Goal: Transaction & Acquisition: Purchase product/service

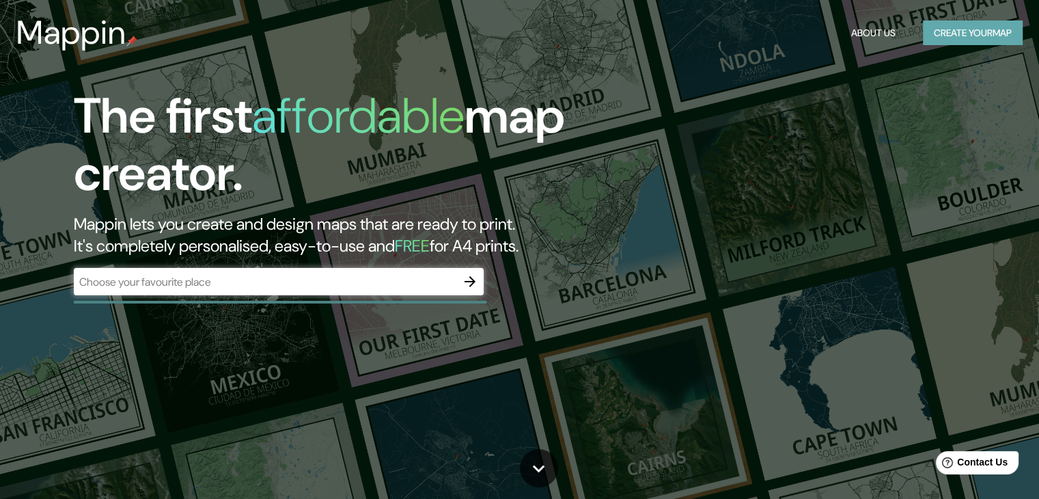
click at [942, 27] on button "Create your map" at bounding box center [973, 32] width 100 height 25
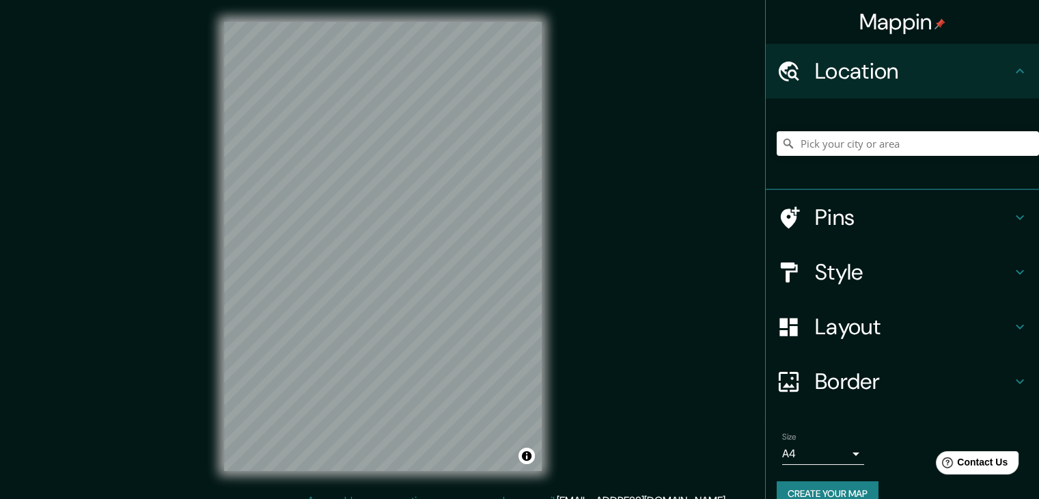
click at [846, 445] on body "Mappin Location Pins Style Layout Border Choose a border. Hint : you can make l…" at bounding box center [519, 249] width 1039 height 499
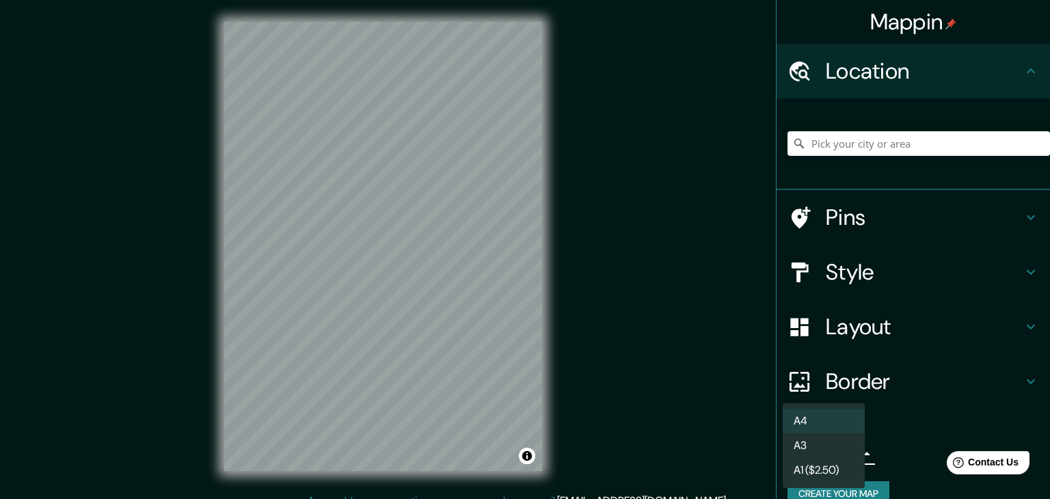
click at [828, 441] on li "A3" at bounding box center [823, 445] width 82 height 25
type input "a4"
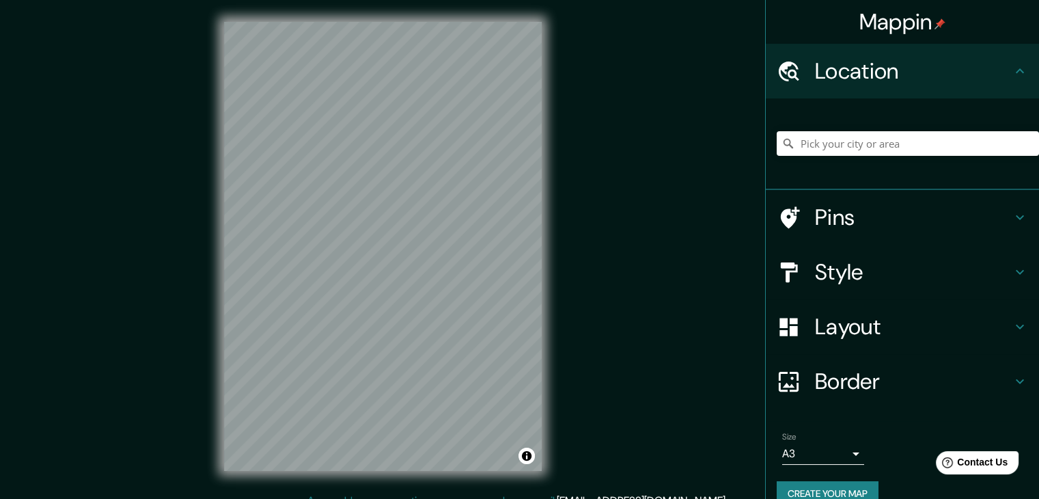
click at [875, 269] on h4 "Style" at bounding box center [913, 271] width 197 height 27
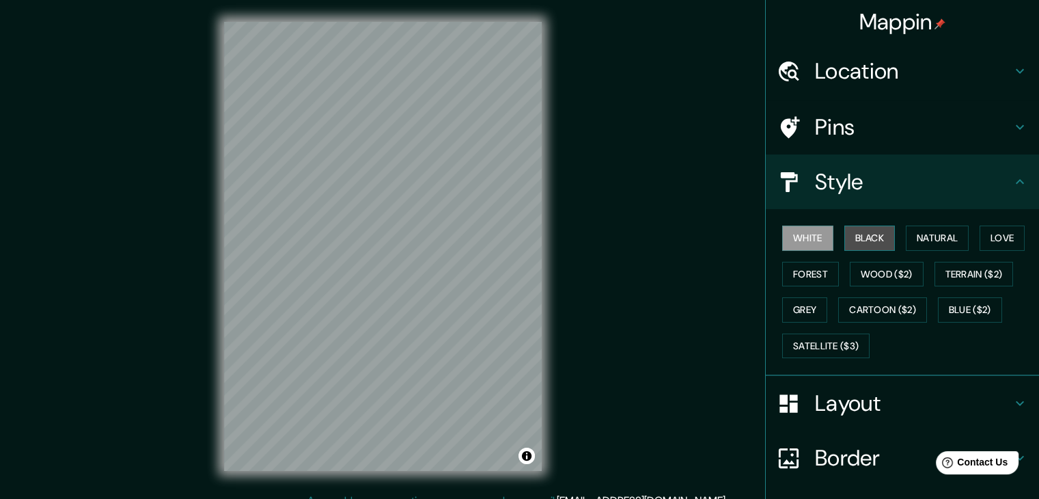
click at [864, 238] on button "Black" at bounding box center [870, 237] width 51 height 25
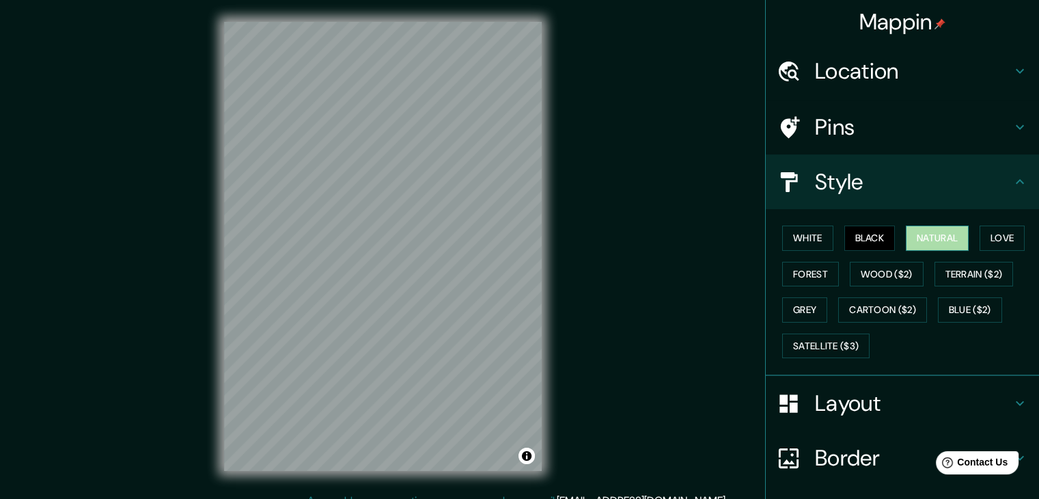
click at [935, 236] on button "Natural" at bounding box center [937, 237] width 63 height 25
drag, startPoint x: 891, startPoint y: 182, endPoint x: 975, endPoint y: 180, distance: 84.1
click at [975, 180] on h4 "Style" at bounding box center [913, 181] width 197 height 27
click at [943, 307] on button "Blue ($2)" at bounding box center [970, 309] width 64 height 25
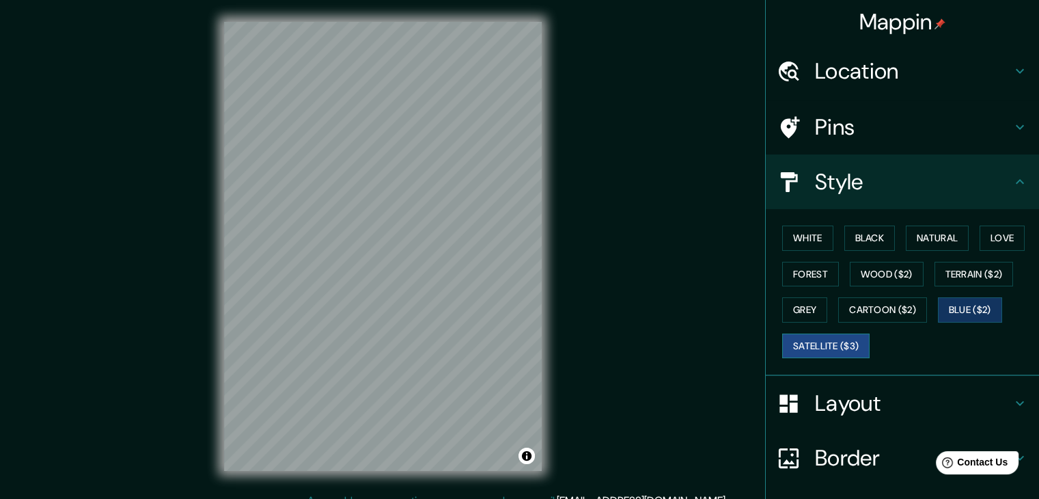
click at [823, 336] on button "Satellite ($3)" at bounding box center [825, 345] width 87 height 25
click at [798, 301] on button "Grey" at bounding box center [804, 309] width 45 height 25
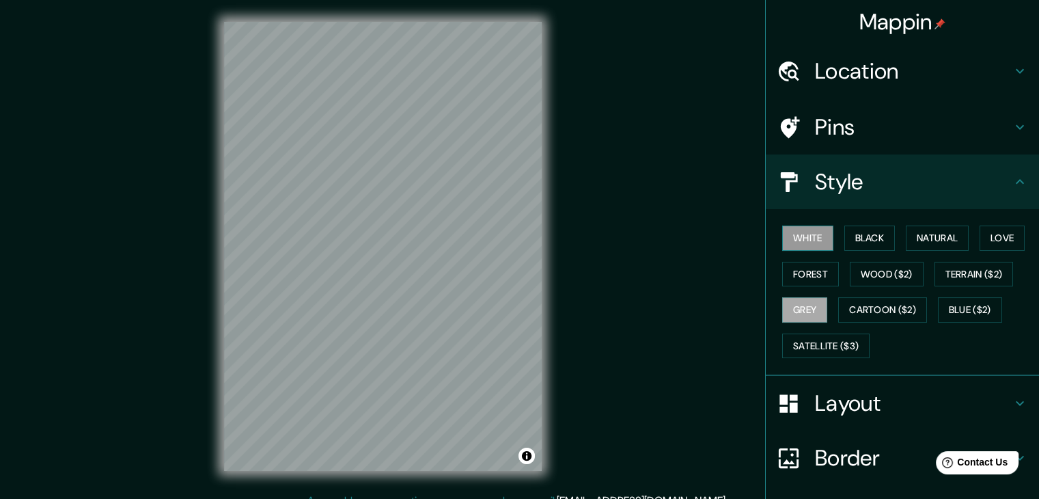
click at [804, 233] on button "White" at bounding box center [807, 237] width 51 height 25
click at [854, 241] on button "Black" at bounding box center [870, 237] width 51 height 25
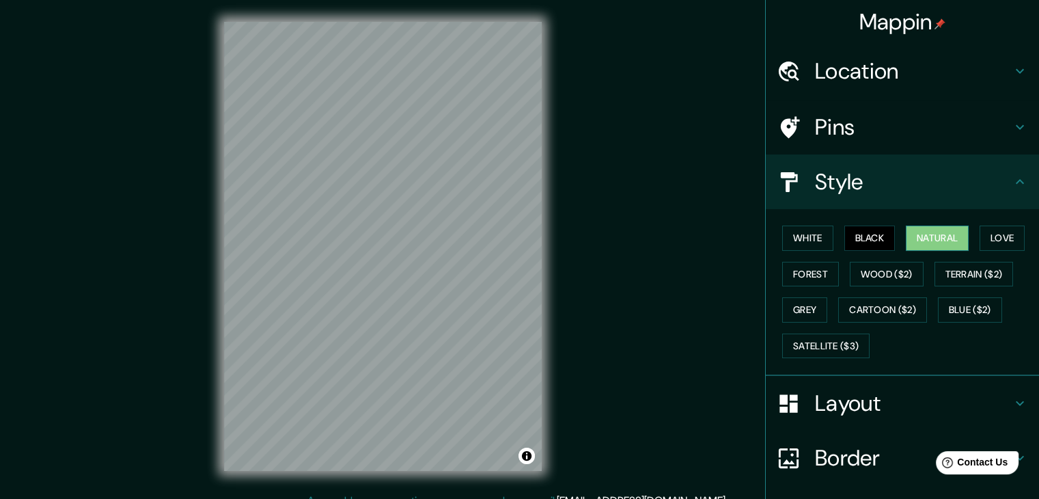
click at [954, 236] on button "Natural" at bounding box center [937, 237] width 63 height 25
click at [809, 277] on button "Forest" at bounding box center [810, 274] width 57 height 25
click at [924, 242] on button "Natural" at bounding box center [937, 237] width 63 height 25
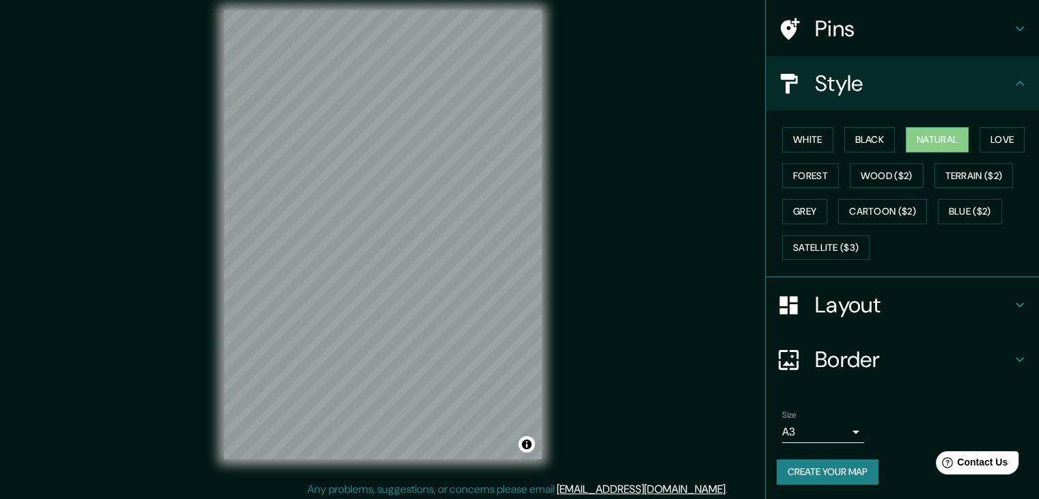
scroll to position [16, 0]
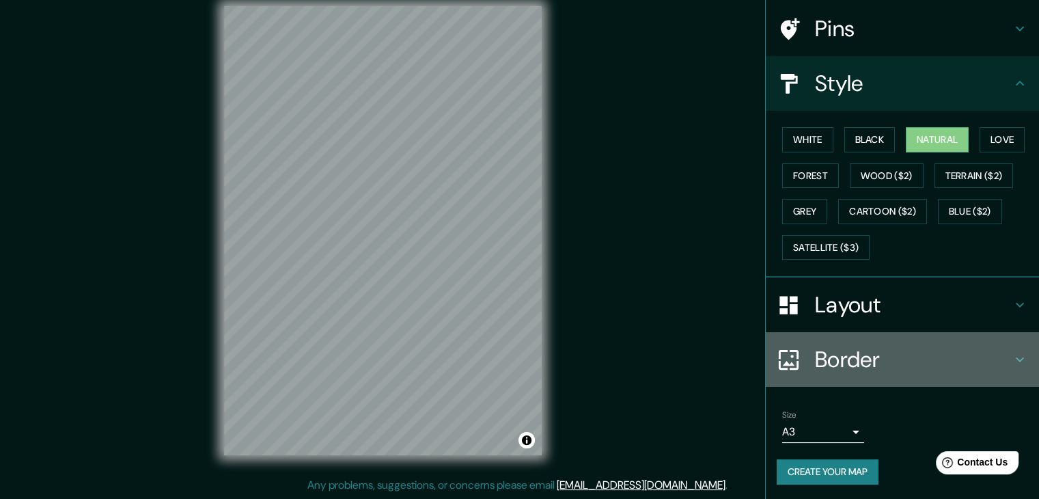
click at [888, 346] on h4 "Border" at bounding box center [913, 359] width 197 height 27
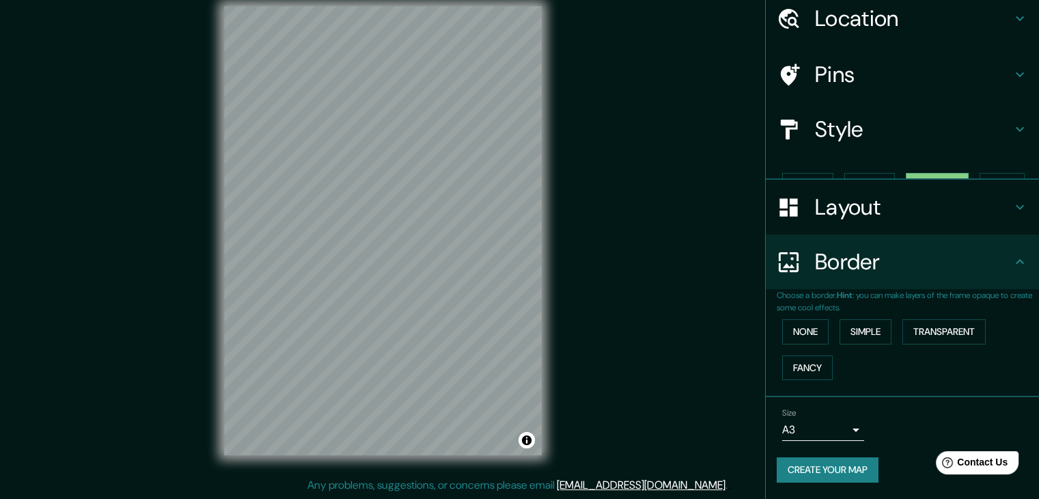
scroll to position [29, 0]
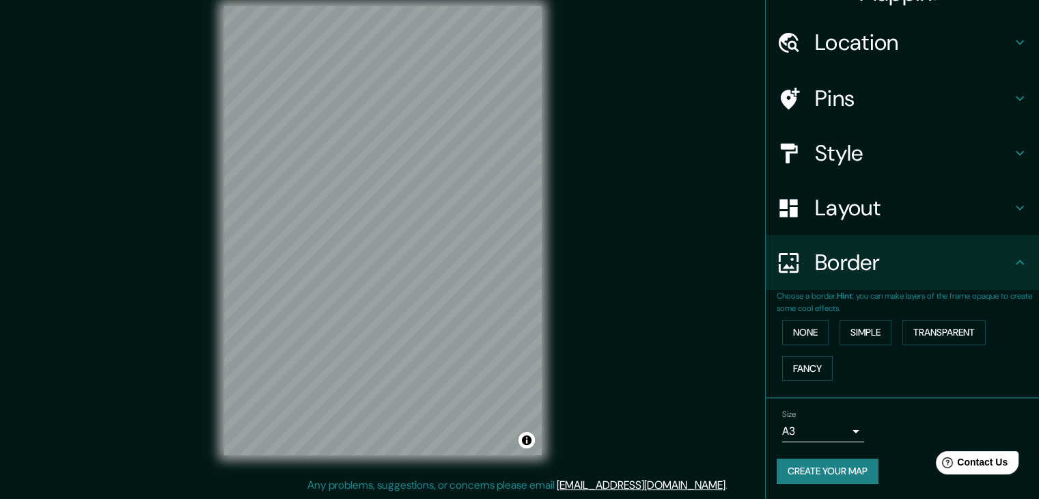
drag, startPoint x: 865, startPoint y: 326, endPoint x: 875, endPoint y: 260, distance: 67.0
click at [875, 260] on ul "Location Pins Style Layout Border Choose a border. Hint : you can make layers o…" at bounding box center [902, 257] width 273 height 485
click at [916, 330] on button "Transparent" at bounding box center [944, 332] width 83 height 25
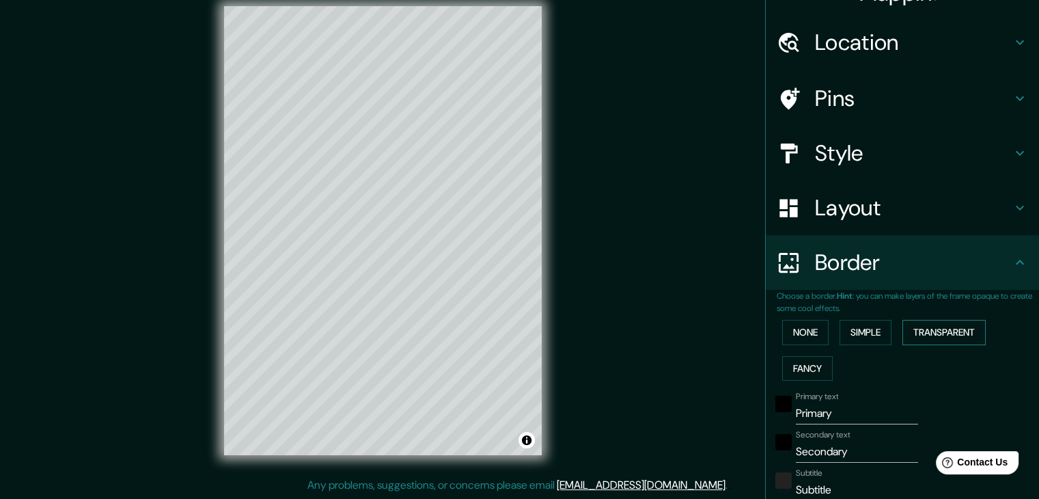
click at [916, 330] on button "Transparent" at bounding box center [944, 332] width 83 height 25
type input "223"
type input "37"
click at [796, 328] on button "None" at bounding box center [805, 332] width 46 height 25
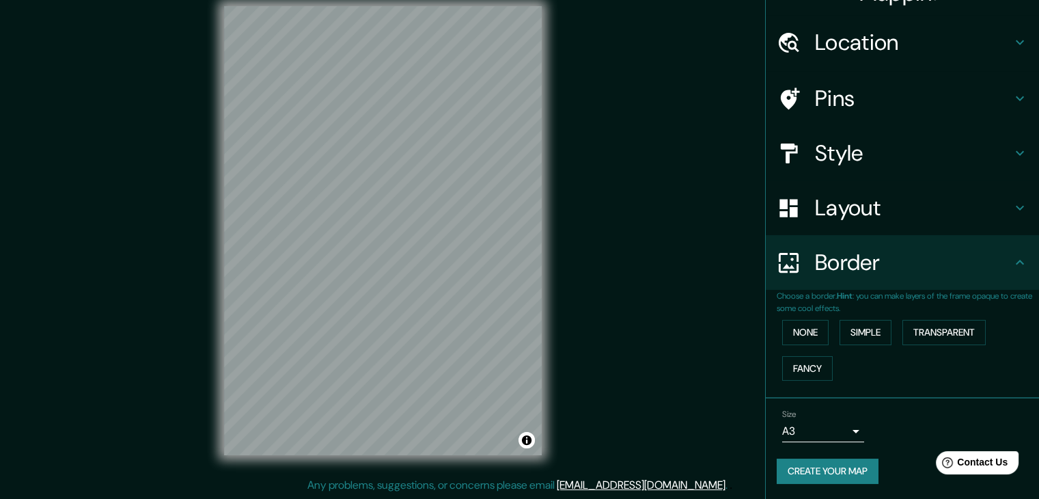
click at [833, 263] on h4 "Border" at bounding box center [913, 262] width 197 height 27
click at [845, 211] on h4 "Layout" at bounding box center [913, 207] width 197 height 27
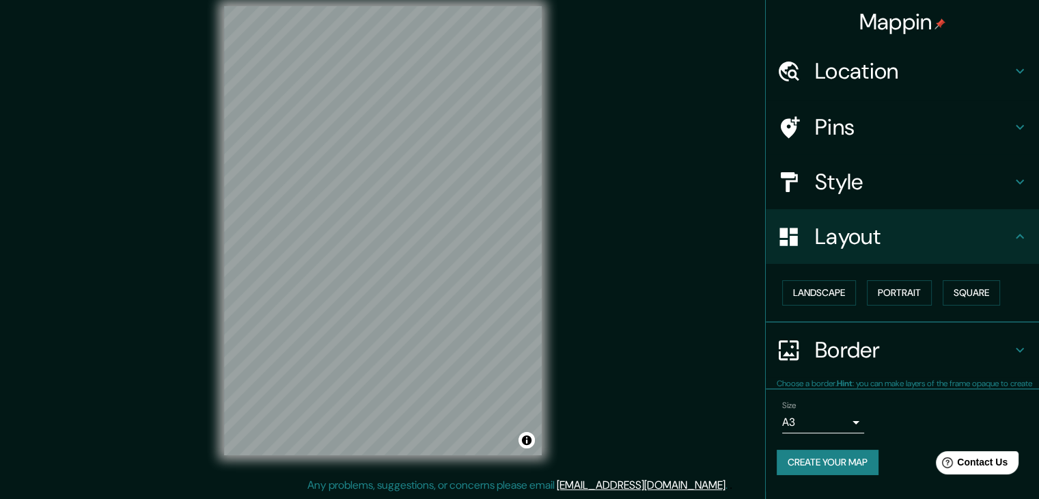
scroll to position [0, 0]
click at [847, 291] on button "Landscape" at bounding box center [819, 292] width 74 height 25
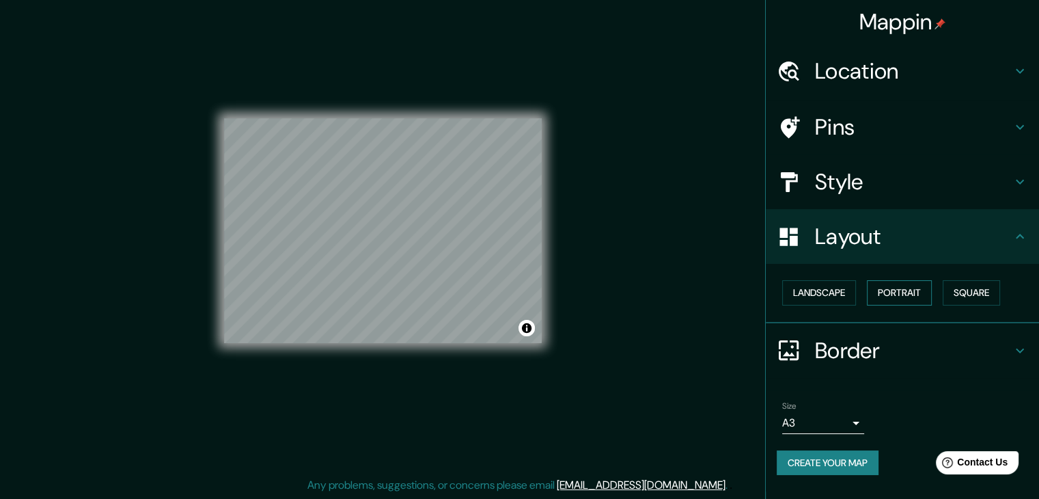
click at [915, 283] on button "Portrait" at bounding box center [899, 292] width 65 height 25
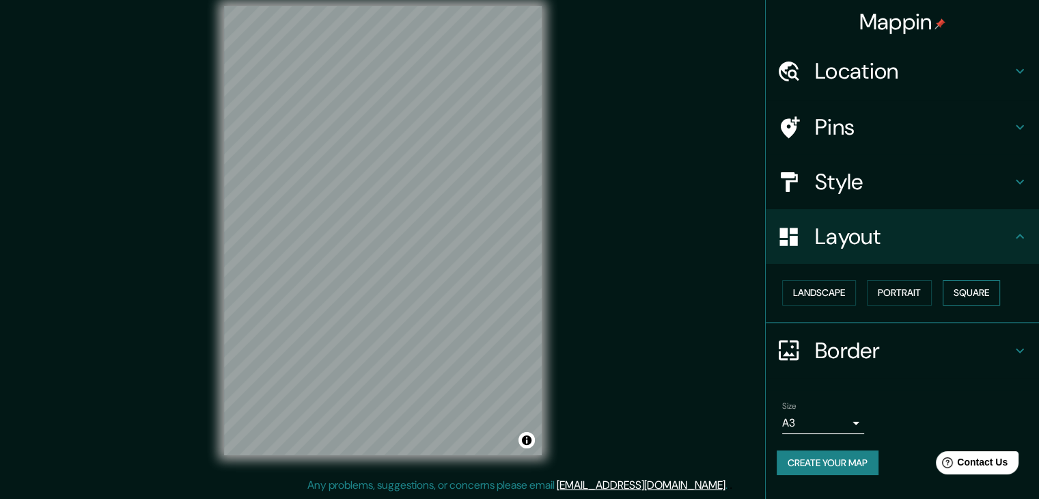
click at [986, 292] on button "Square" at bounding box center [971, 292] width 57 height 25
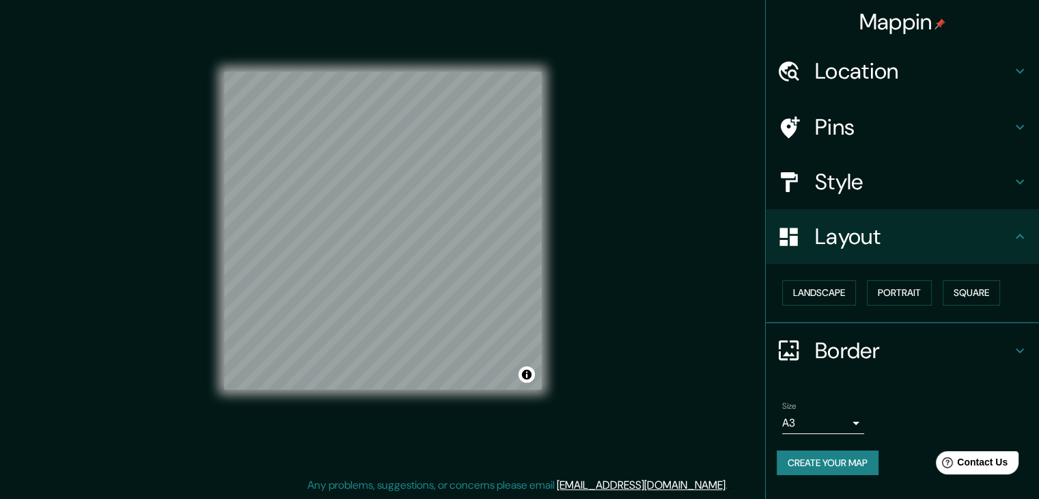
click at [845, 462] on button "Create your map" at bounding box center [828, 462] width 102 height 25
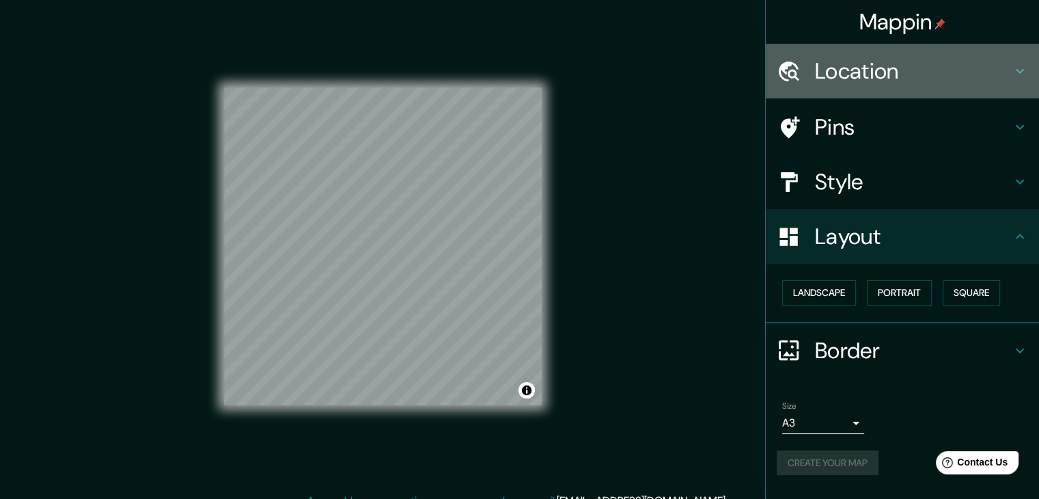
click at [924, 80] on h4 "Location" at bounding box center [913, 70] width 197 height 27
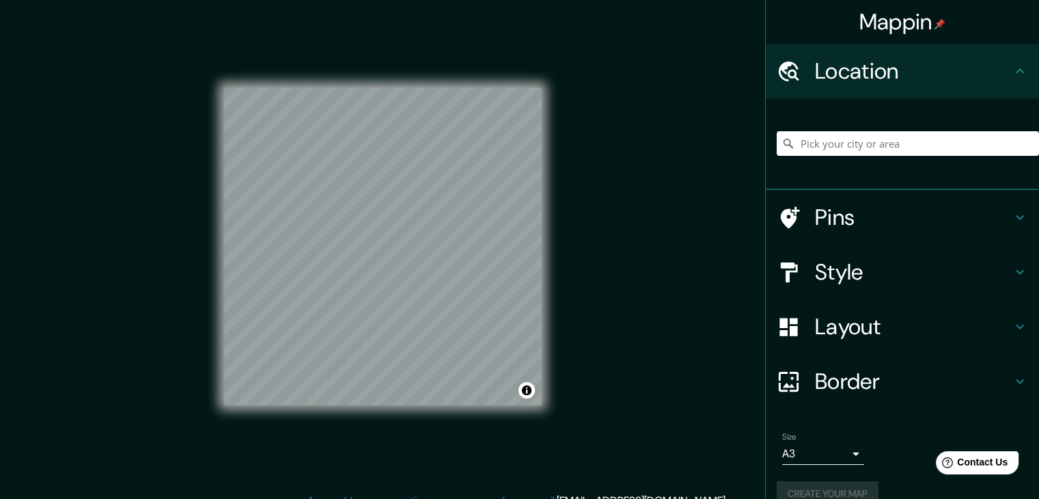
click at [924, 80] on h4 "Location" at bounding box center [913, 70] width 197 height 27
click at [983, 73] on h4 "Location" at bounding box center [913, 70] width 197 height 27
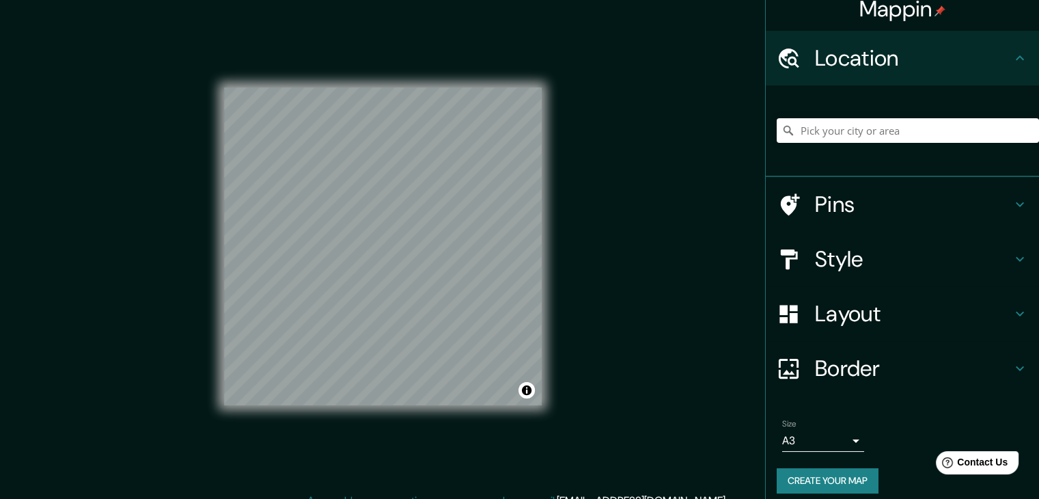
scroll to position [23, 0]
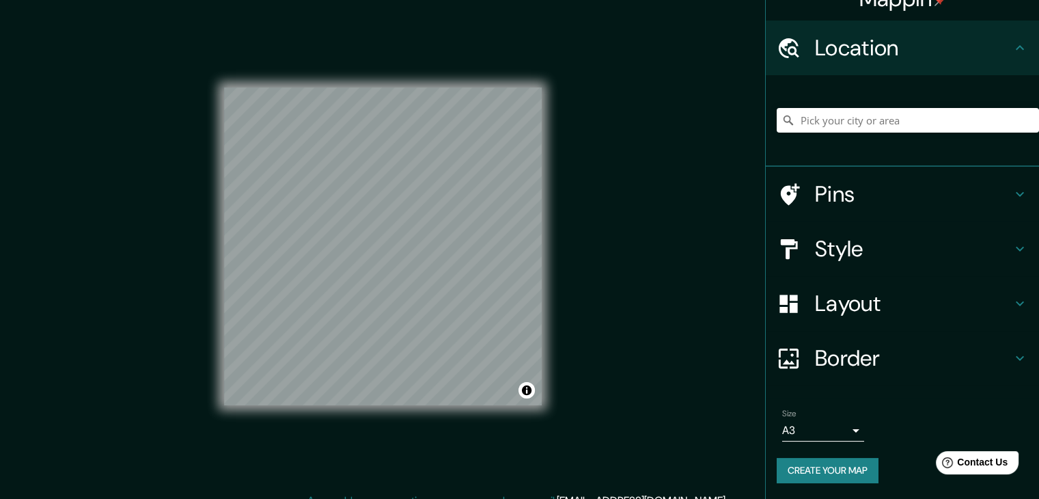
click at [831, 463] on button "Create your map" at bounding box center [828, 470] width 102 height 25
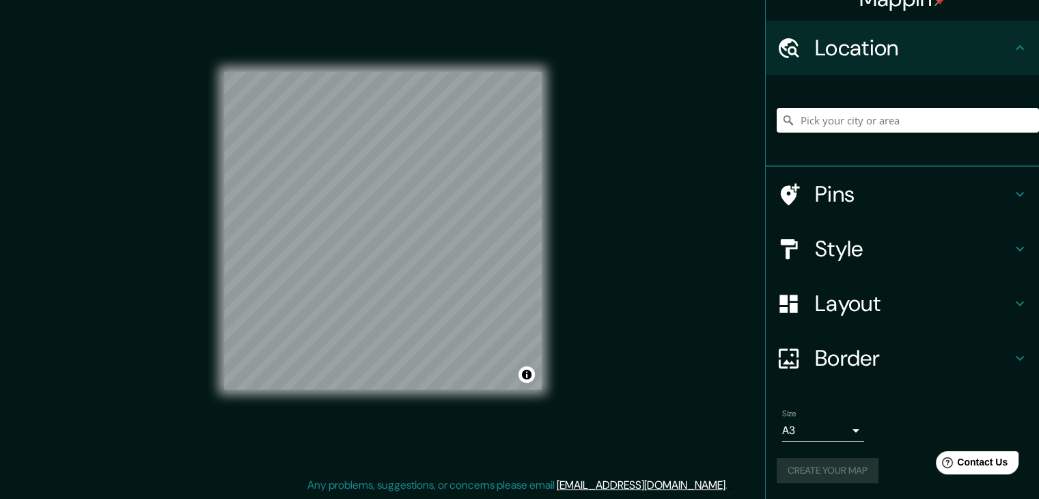
click at [819, 430] on body "Mappin Location Pins Style Layout Border Choose a border. Hint : you can make l…" at bounding box center [519, 233] width 1039 height 499
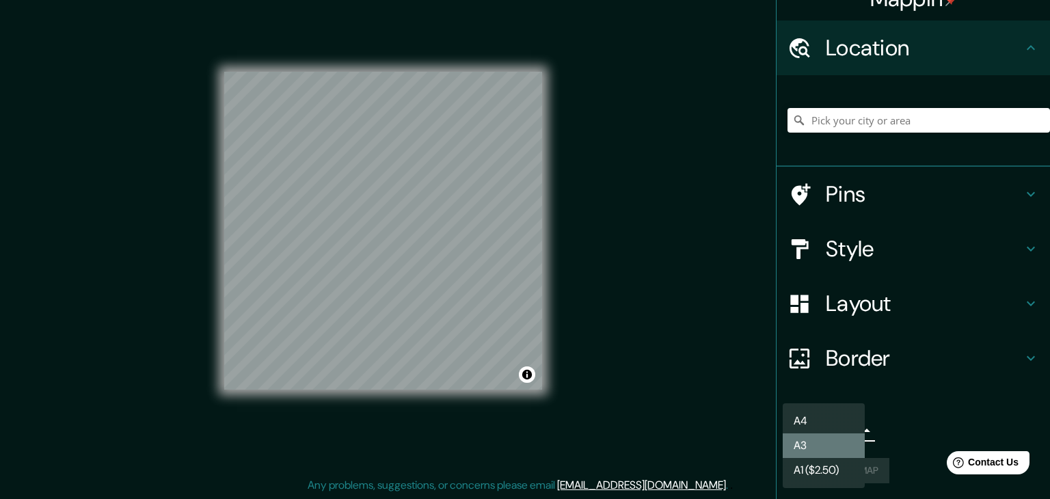
click at [823, 445] on li "A3" at bounding box center [823, 445] width 82 height 25
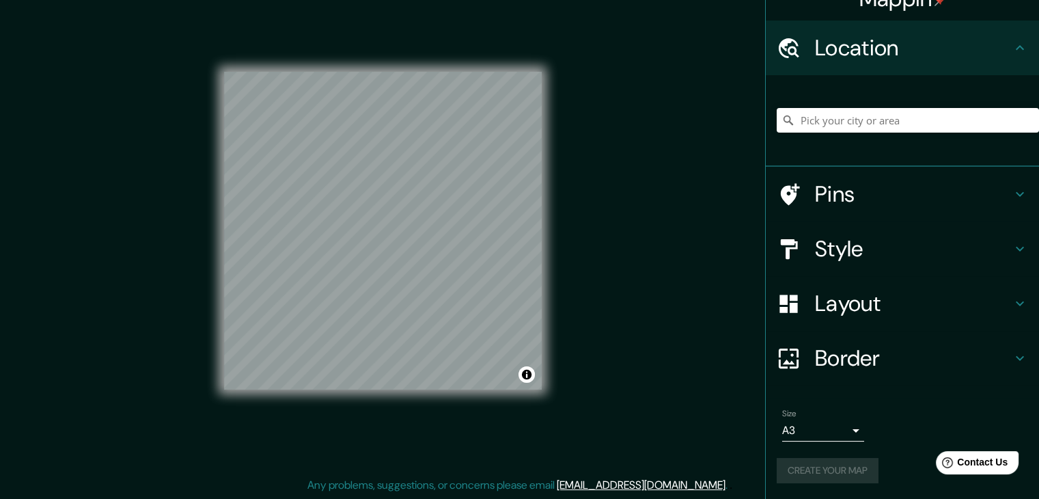
click at [863, 469] on div "Create your map" at bounding box center [902, 470] width 251 height 25
click at [869, 349] on h4 "Border" at bounding box center [913, 357] width 197 height 27
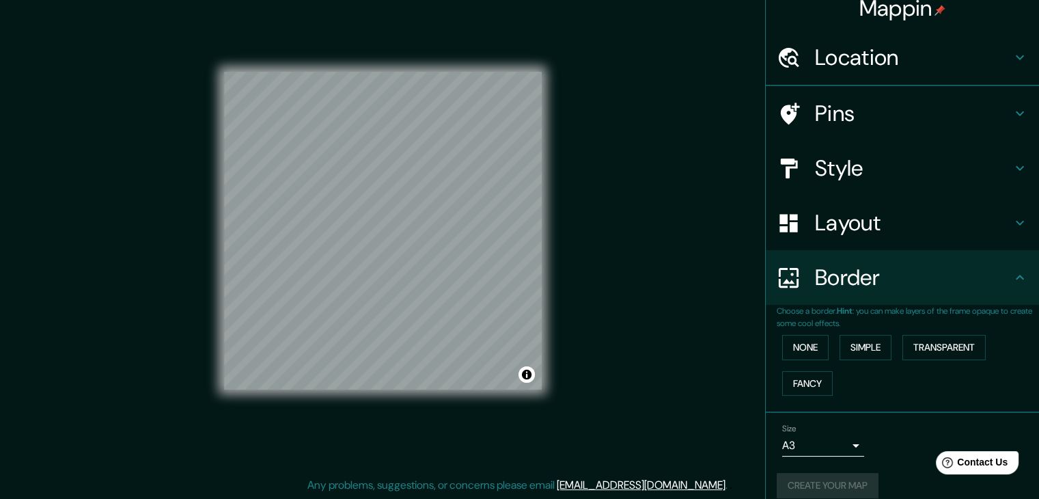
scroll to position [23, 0]
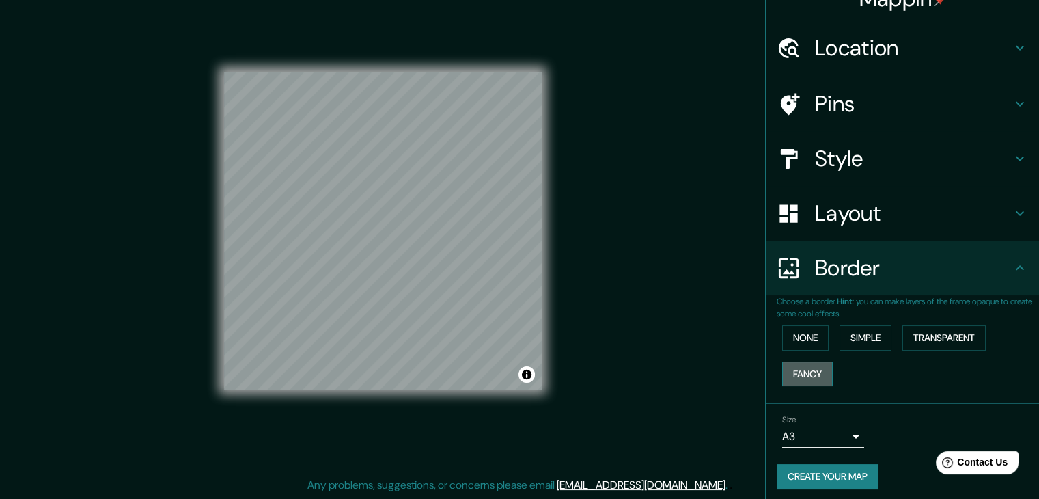
click at [789, 366] on button "Fancy" at bounding box center [807, 373] width 51 height 25
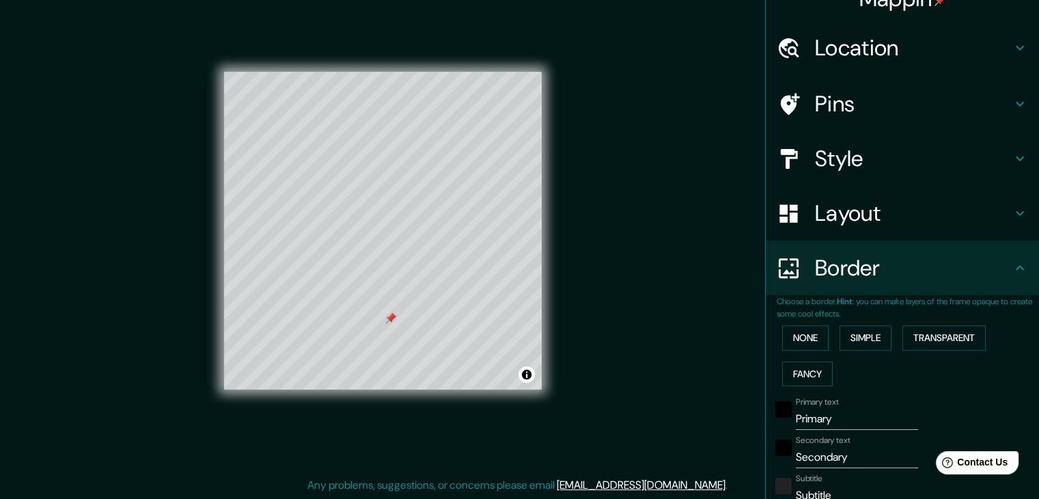
click at [385, 72] on div at bounding box center [383, 72] width 318 height 0
click at [404, 304] on div at bounding box center [409, 303] width 11 height 11
click at [879, 94] on h4 "Pins" at bounding box center [913, 103] width 197 height 27
type input "37"
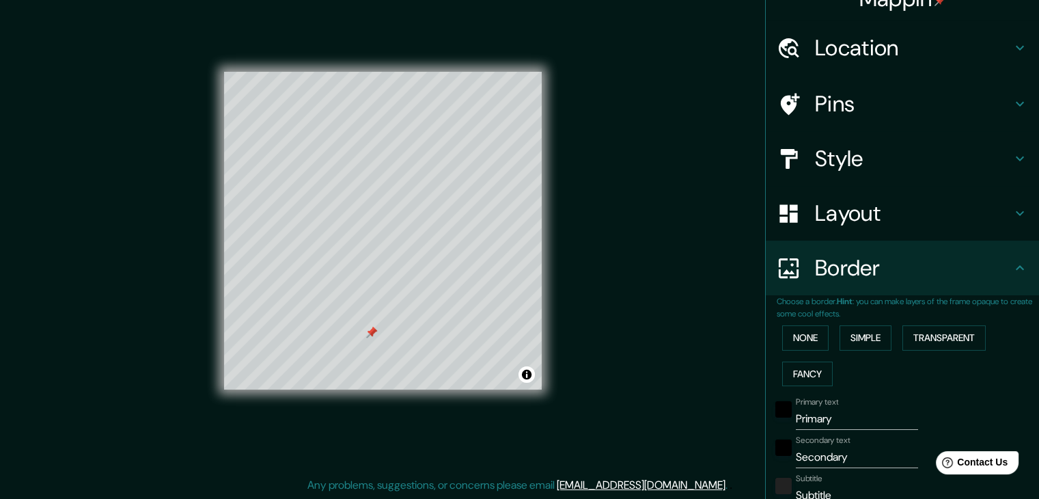
type input "37"
type input "19"
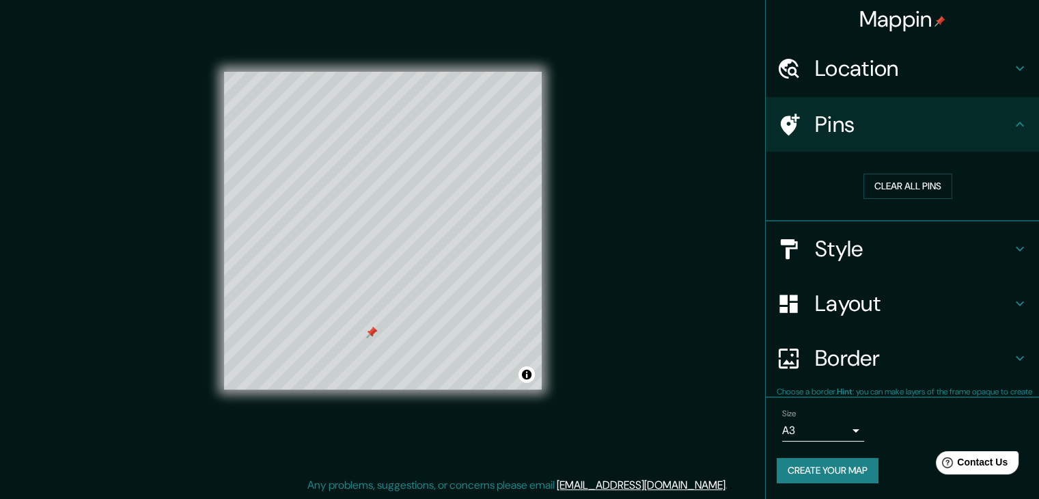
scroll to position [3, 0]
click at [888, 183] on button "Clear all pins" at bounding box center [908, 186] width 89 height 25
click at [863, 109] on div "Pins" at bounding box center [902, 124] width 273 height 55
click at [819, 307] on h4 "Layout" at bounding box center [913, 303] width 197 height 27
type input "37"
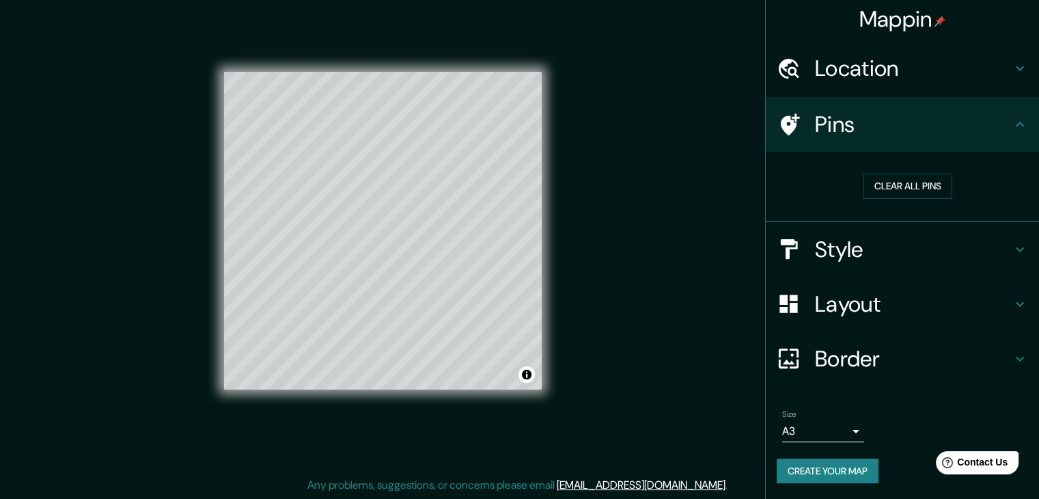
type input "37"
type input "19"
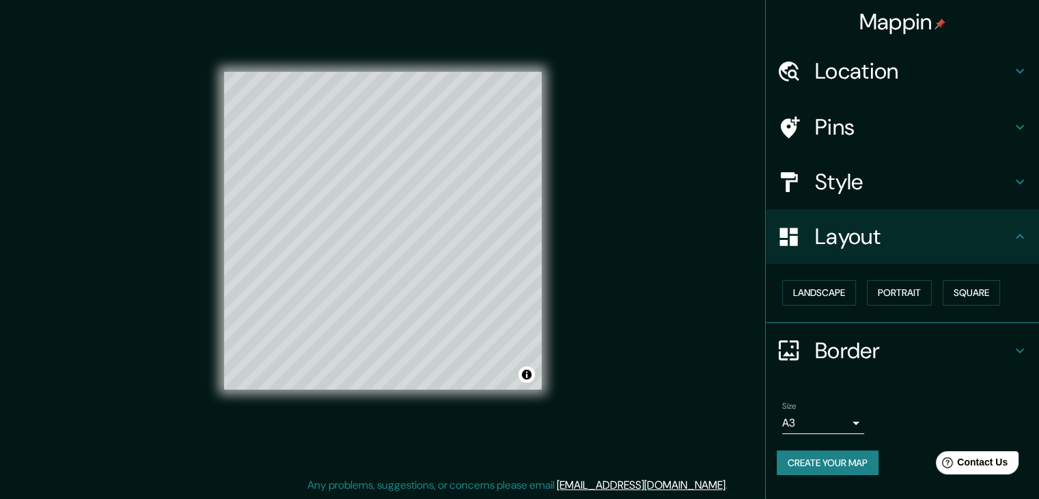
scroll to position [0, 0]
click at [847, 282] on button "Landscape" at bounding box center [819, 292] width 74 height 25
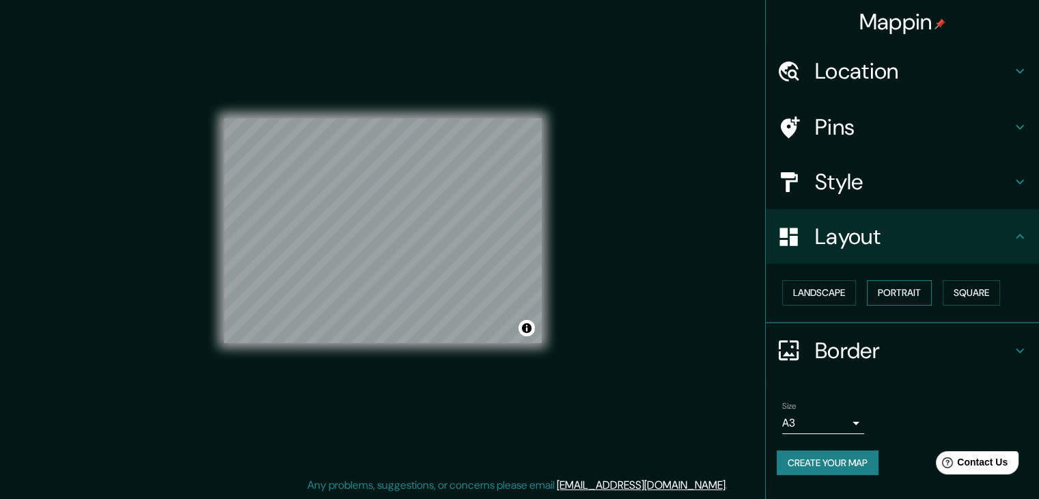
click at [910, 294] on button "Portrait" at bounding box center [899, 292] width 65 height 25
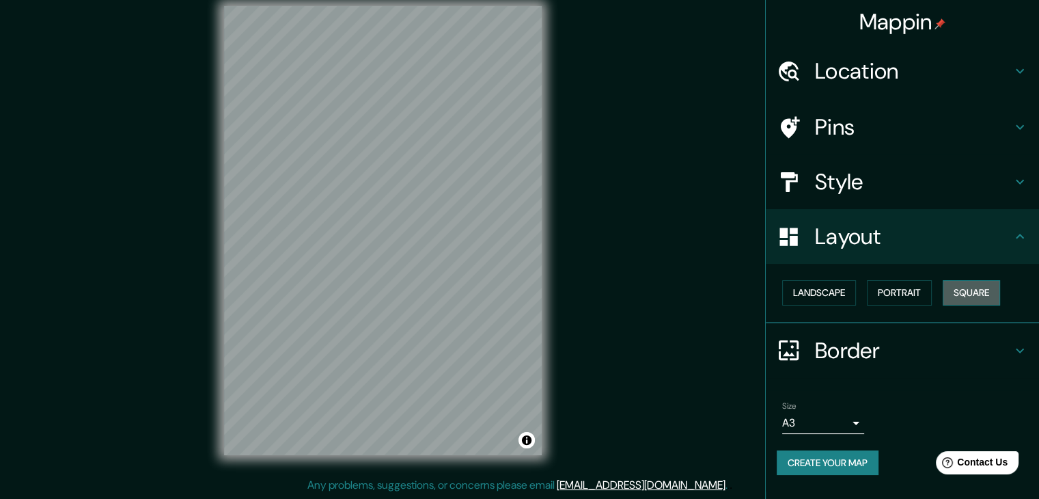
click at [966, 290] on button "Square" at bounding box center [971, 292] width 57 height 25
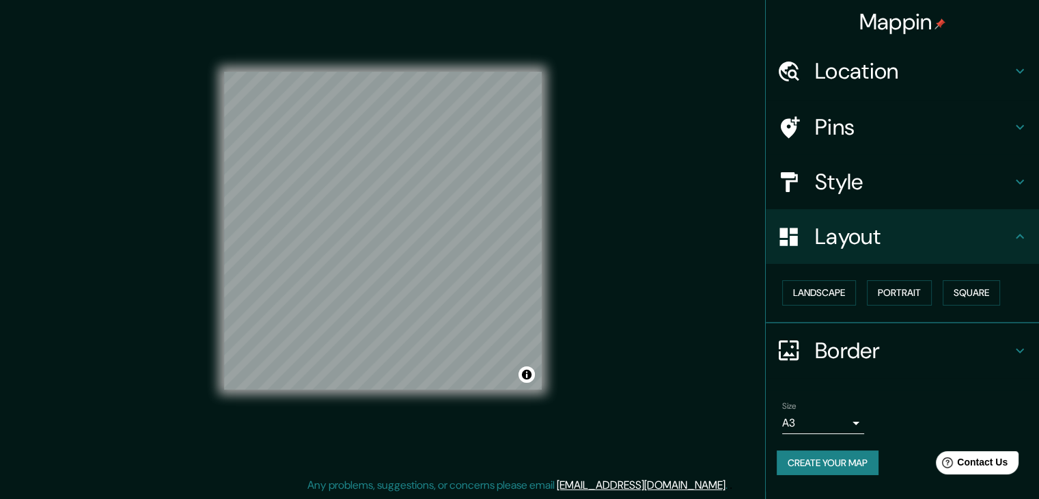
click at [818, 421] on body "Mappin Location Pins Style Layout Landscape Portrait Square Border Choose a bor…" at bounding box center [519, 233] width 1039 height 499
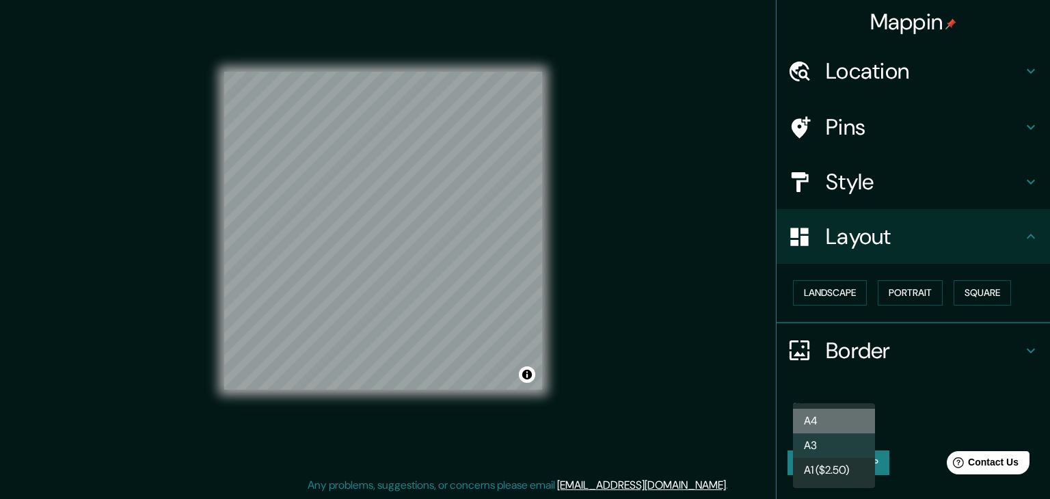
click at [817, 424] on li "A4" at bounding box center [834, 421] width 82 height 25
type input "single"
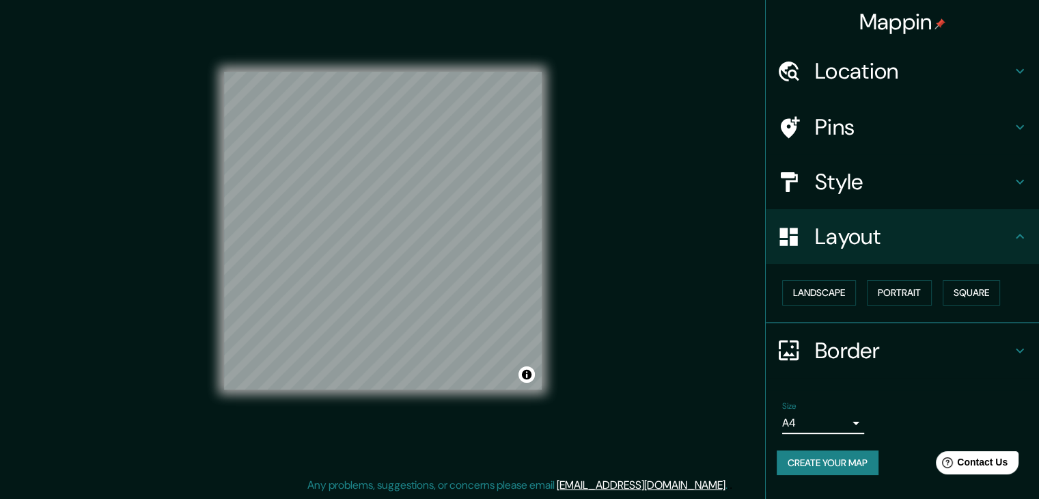
click at [833, 465] on button "Create your map" at bounding box center [828, 462] width 102 height 25
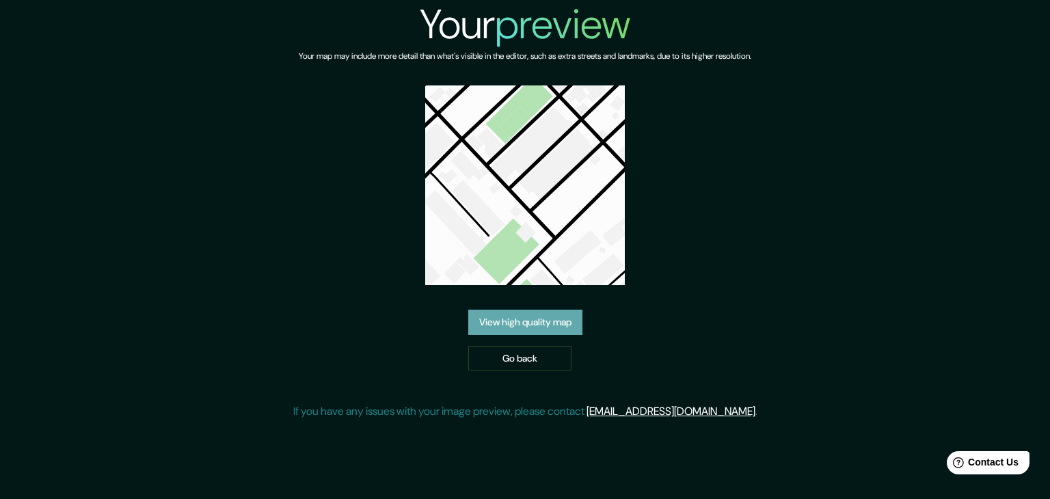
click at [501, 323] on link "View high quality map" at bounding box center [525, 322] width 114 height 25
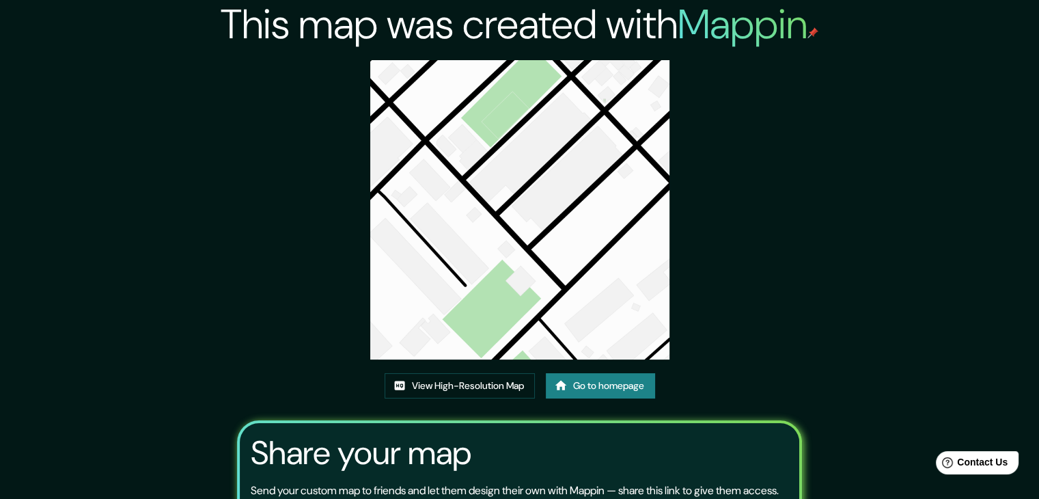
click at [587, 381] on link "Go to homepage" at bounding box center [600, 385] width 109 height 25
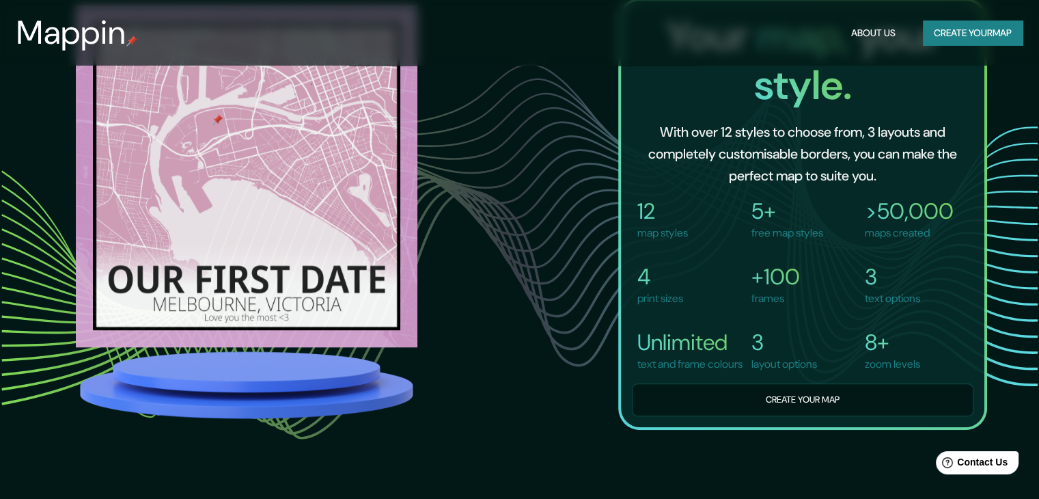
scroll to position [995, 0]
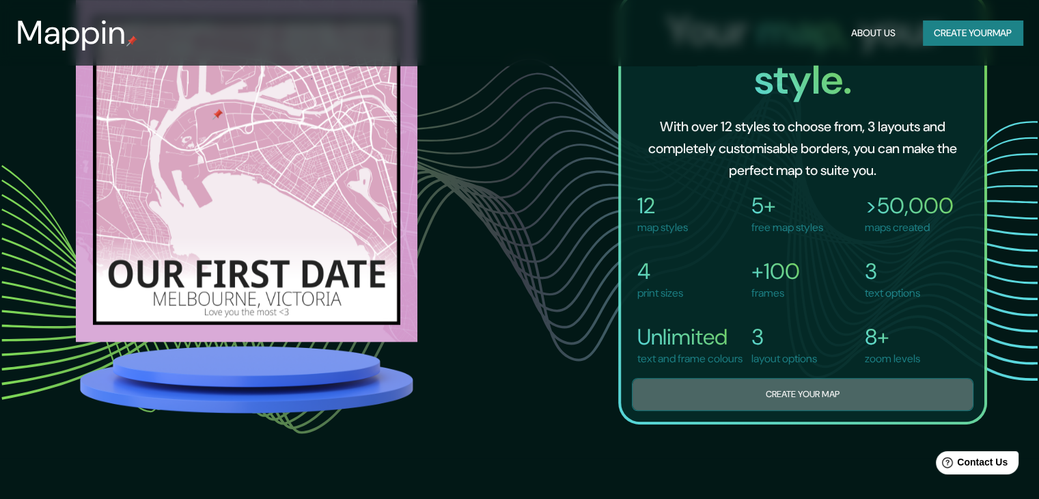
click at [699, 400] on button "Create your map" at bounding box center [803, 394] width 342 height 33
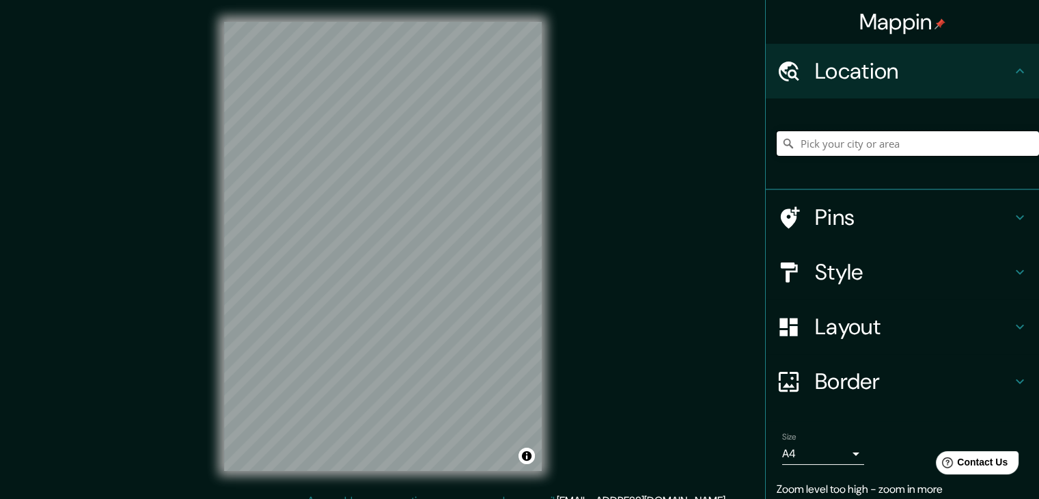
click at [825, 137] on input "Pick your city or area" at bounding box center [908, 143] width 262 height 25
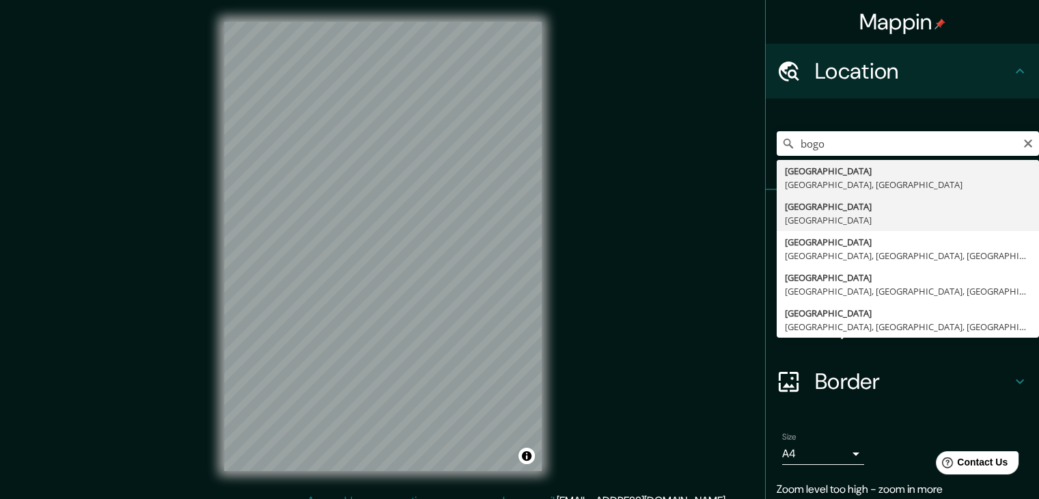
type input "Bogotá, Colombia"
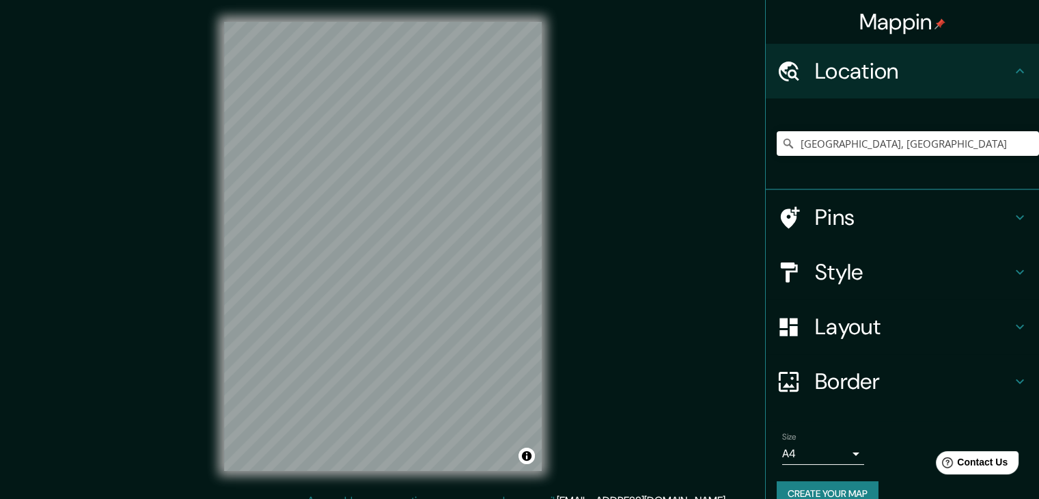
click at [907, 335] on h4 "Layout" at bounding box center [913, 326] width 197 height 27
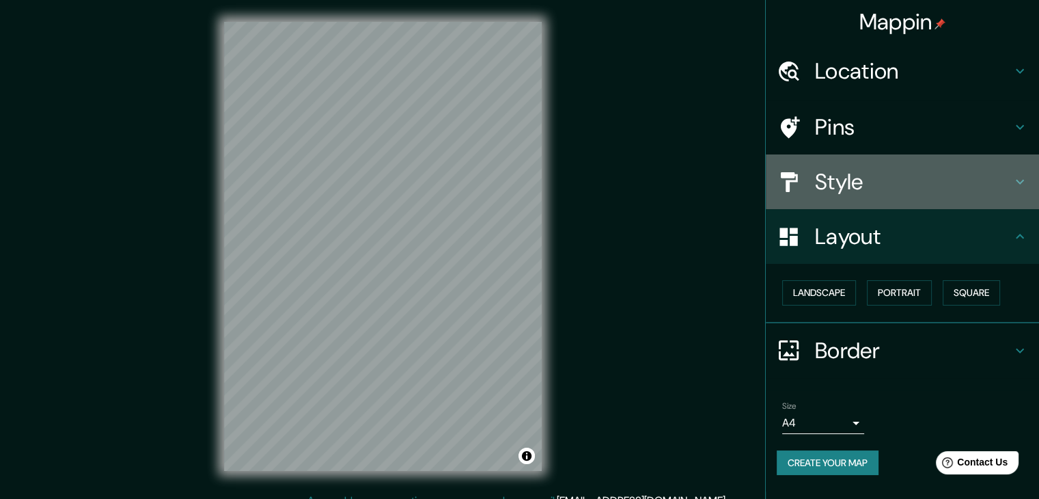
click at [879, 159] on div "Style" at bounding box center [902, 181] width 273 height 55
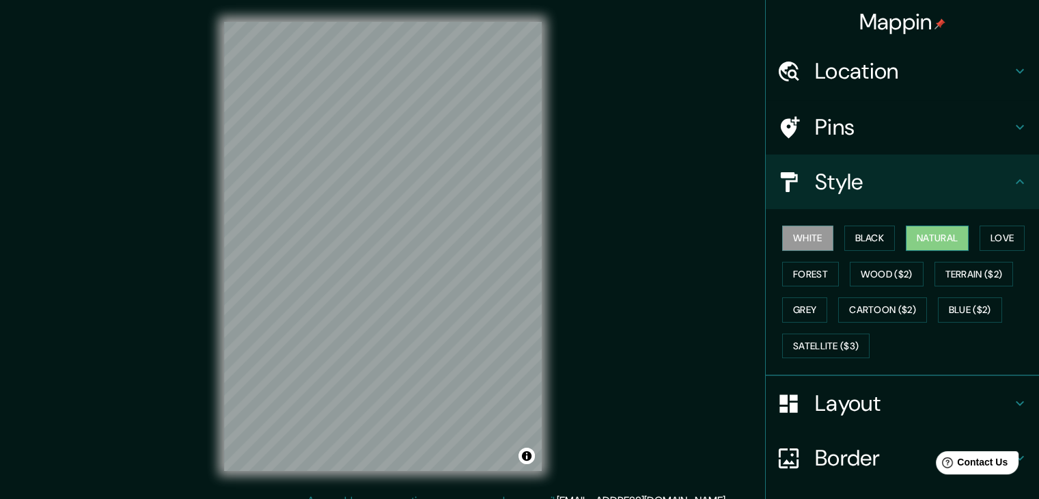
click at [951, 230] on button "Natural" at bounding box center [937, 237] width 63 height 25
click at [850, 124] on h4 "Pins" at bounding box center [913, 126] width 197 height 27
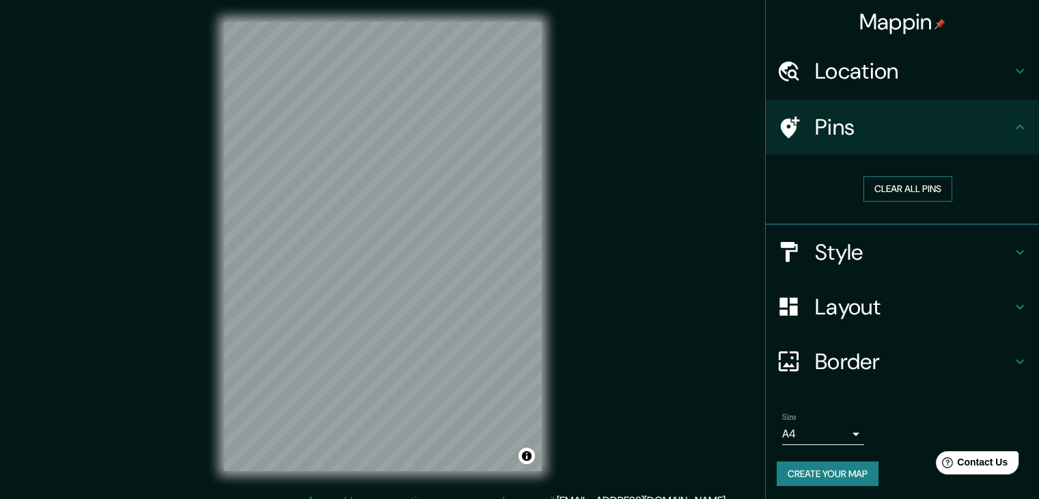
click at [888, 189] on button "Clear all pins" at bounding box center [908, 188] width 89 height 25
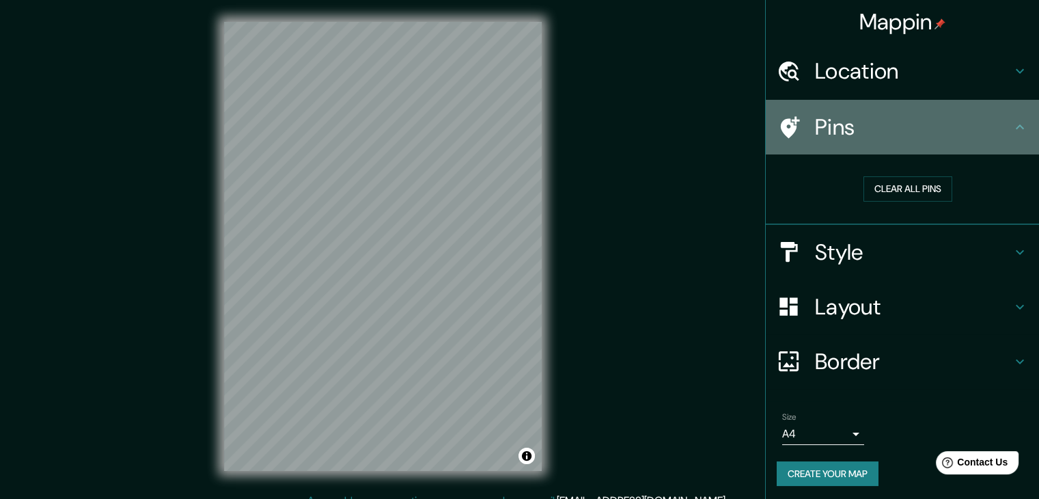
click at [856, 131] on h4 "Pins" at bounding box center [913, 126] width 197 height 27
